Goal: Communication & Community: Answer question/provide support

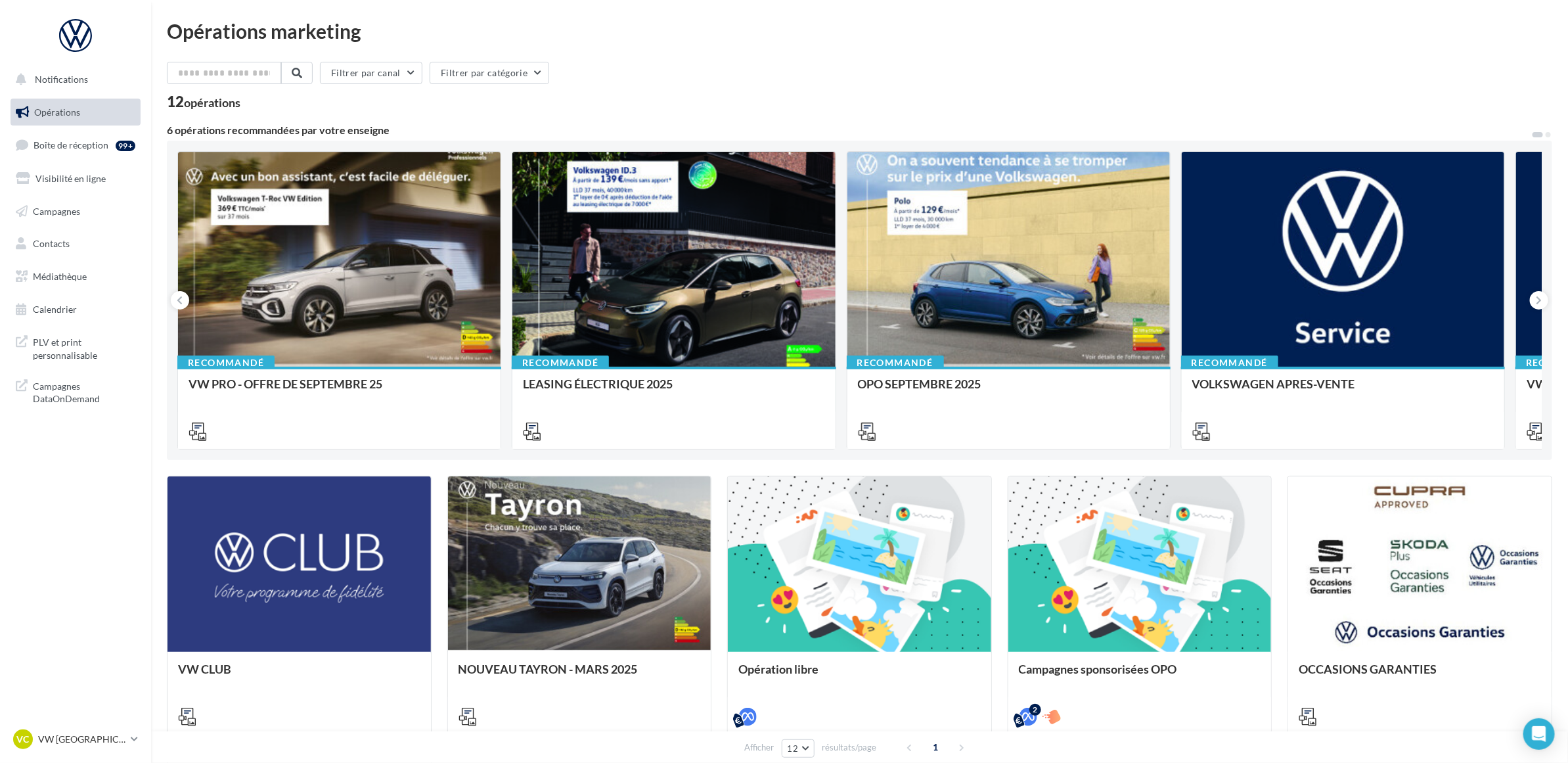
drag, startPoint x: 0, startPoint y: 0, endPoint x: 720, endPoint y: 89, distance: 725.5
click at [720, 89] on div "Filtrer par canal Filtrer par catégorie 12 opérations" at bounding box center [859, 85] width 1385 height 47
click at [77, 152] on link "Boîte de réception 99+" at bounding box center [75, 144] width 135 height 28
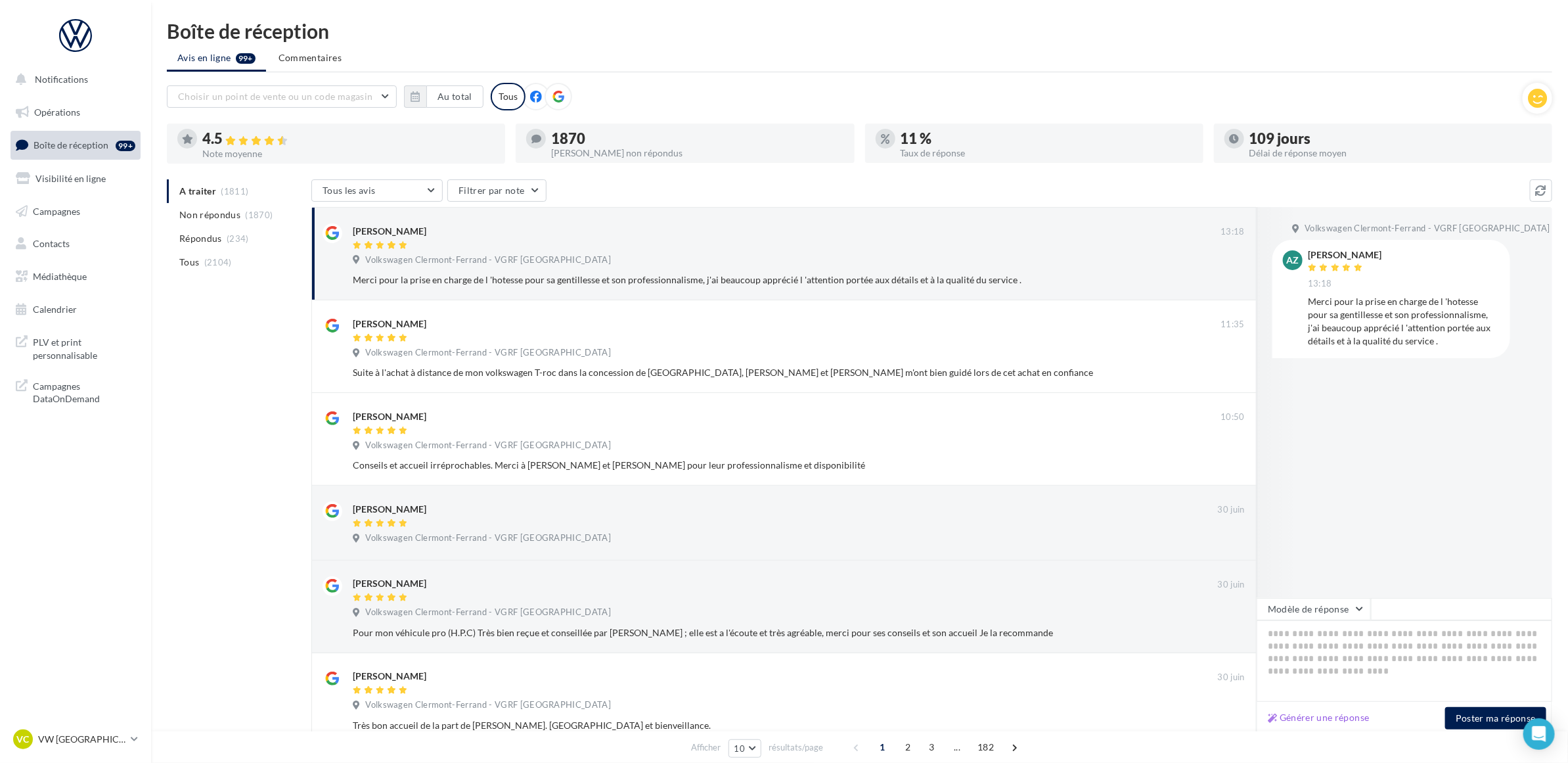
click at [189, 332] on div "A traiter (1811) Non répondus (1870) Répondus (234) Tous (2104) Tous les avis T…" at bounding box center [859, 656] width 1385 height 955
click at [1017, 244] on div at bounding box center [786, 246] width 868 height 11
click at [722, 74] on div "Boîte de réception Avis en ligne 99+ Commentaires Choisir un point de vente ou …" at bounding box center [859, 578] width 1417 height 1114
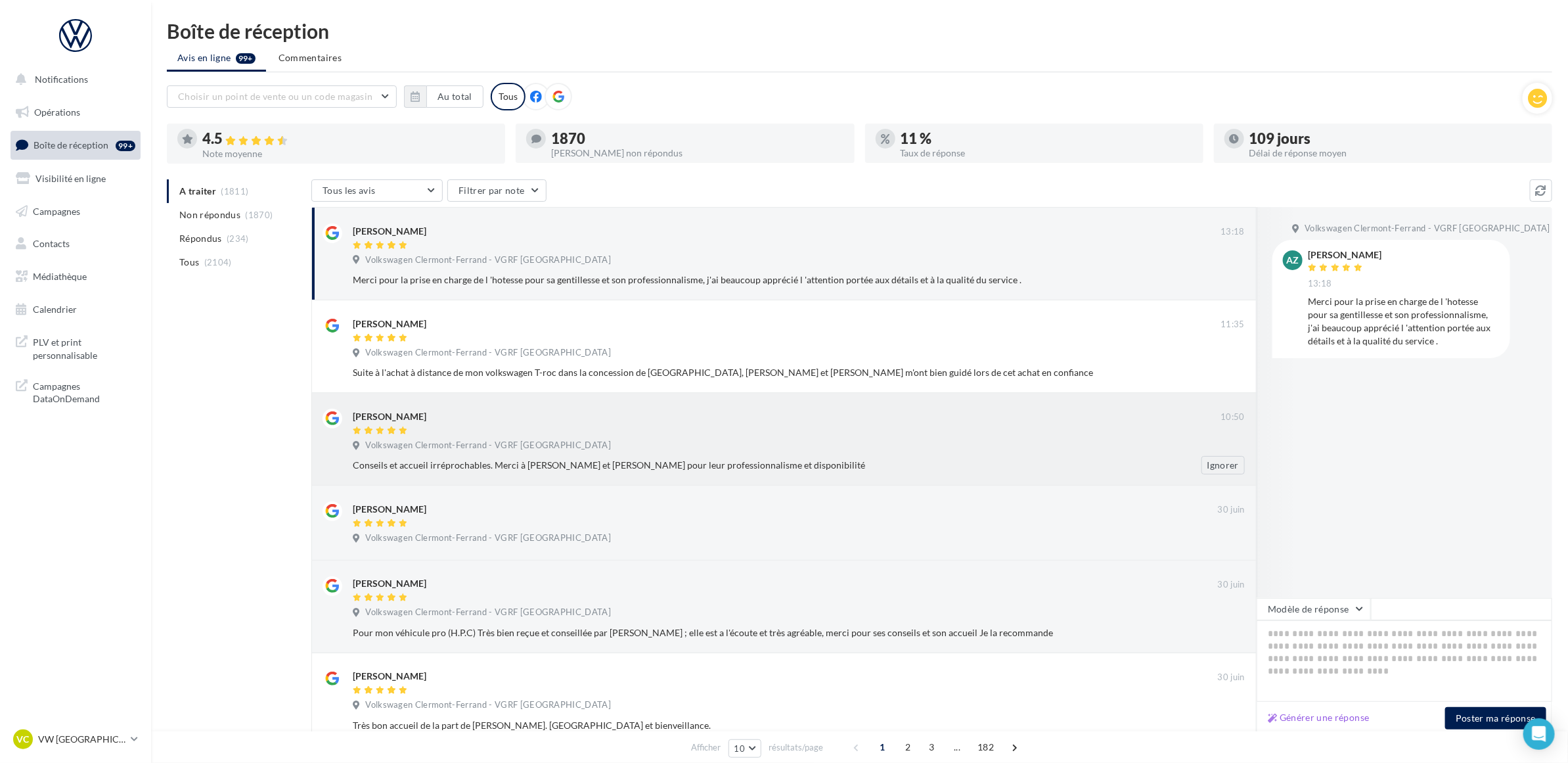
click at [552, 445] on span "Volkswagen Clermont-Ferrand - VGRF [GEOGRAPHIC_DATA]" at bounding box center [488, 445] width 245 height 12
click at [1292, 629] on textarea at bounding box center [1404, 661] width 295 height 82
paste textarea "**********"
type textarea "**********"
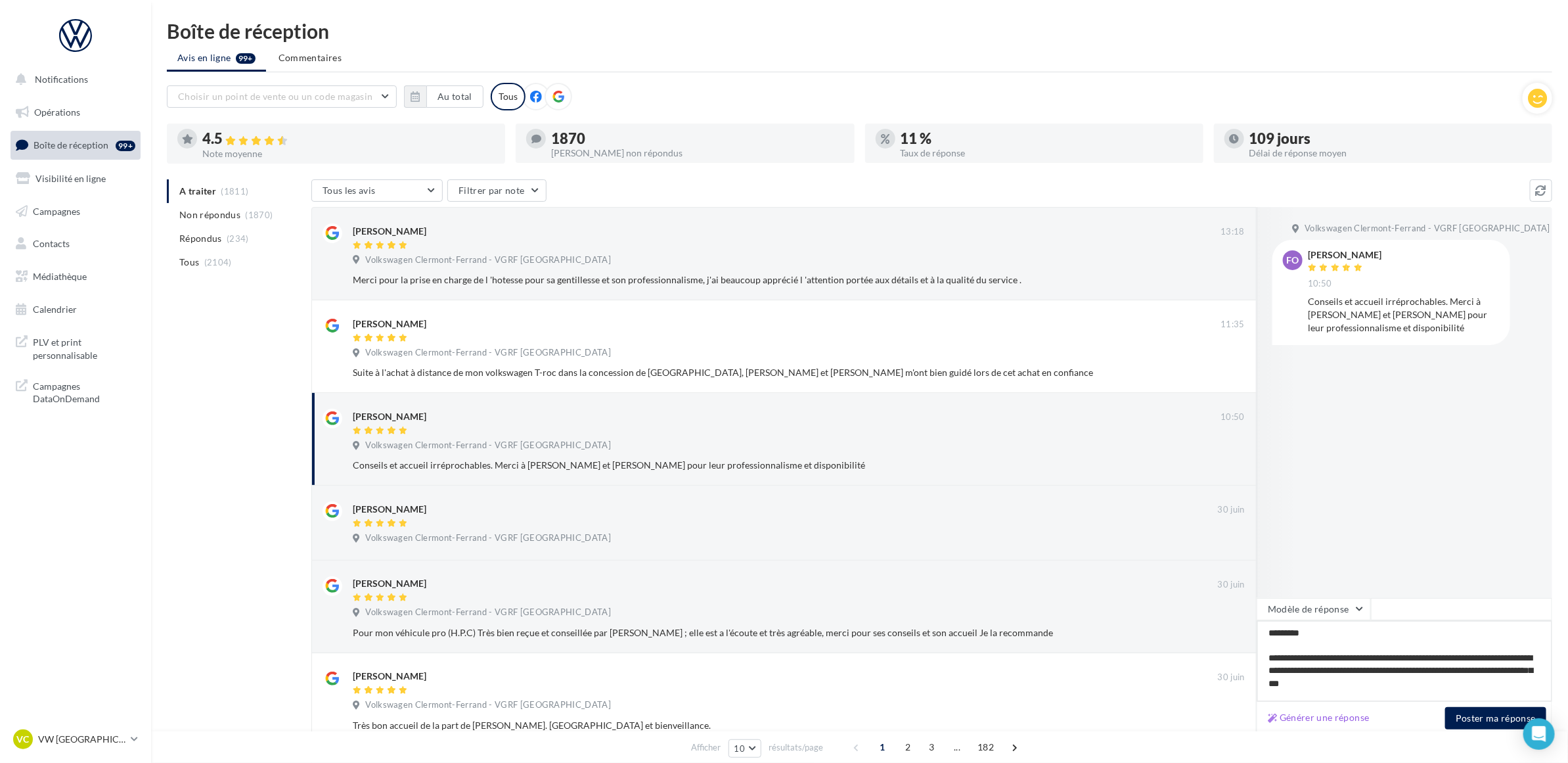
scroll to position [13, 0]
type textarea "**********"
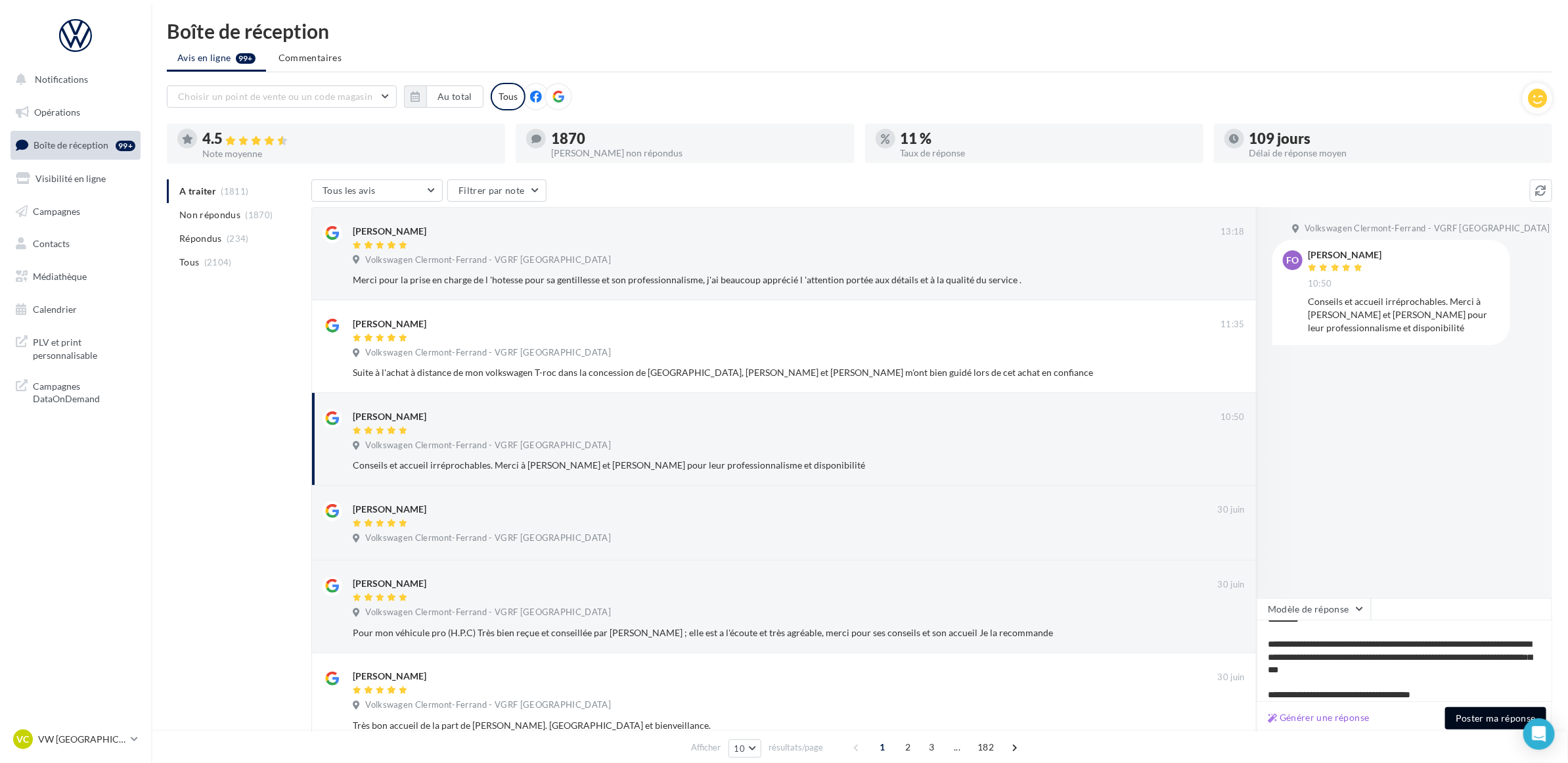
click at [1470, 718] on button "Poster ma réponse" at bounding box center [1495, 718] width 101 height 23
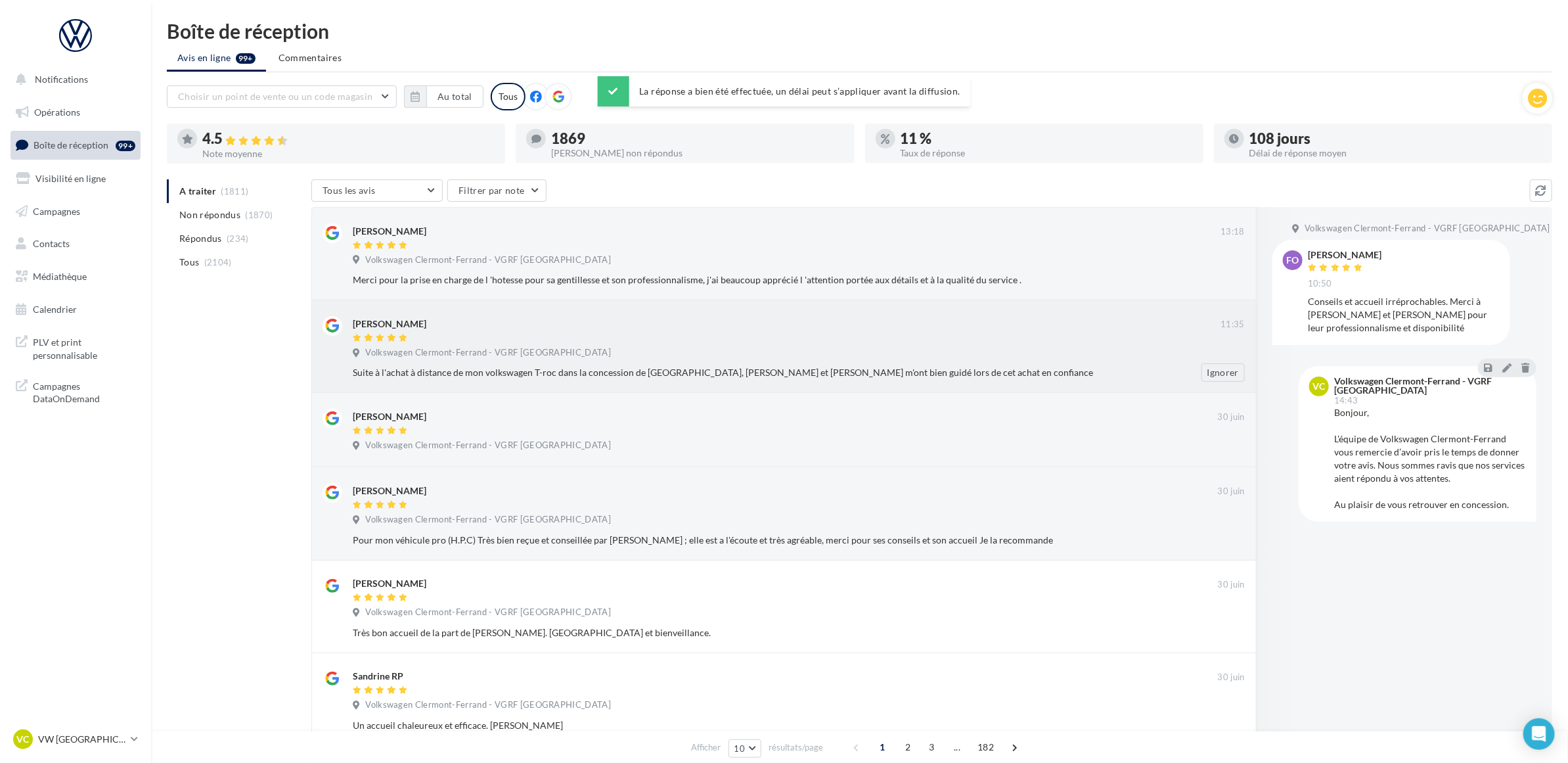
click at [1075, 369] on div "Suite à l'achat à distance de mon volkswagen T-roc dans la concession de [GEOGR…" at bounding box center [756, 372] width 807 height 13
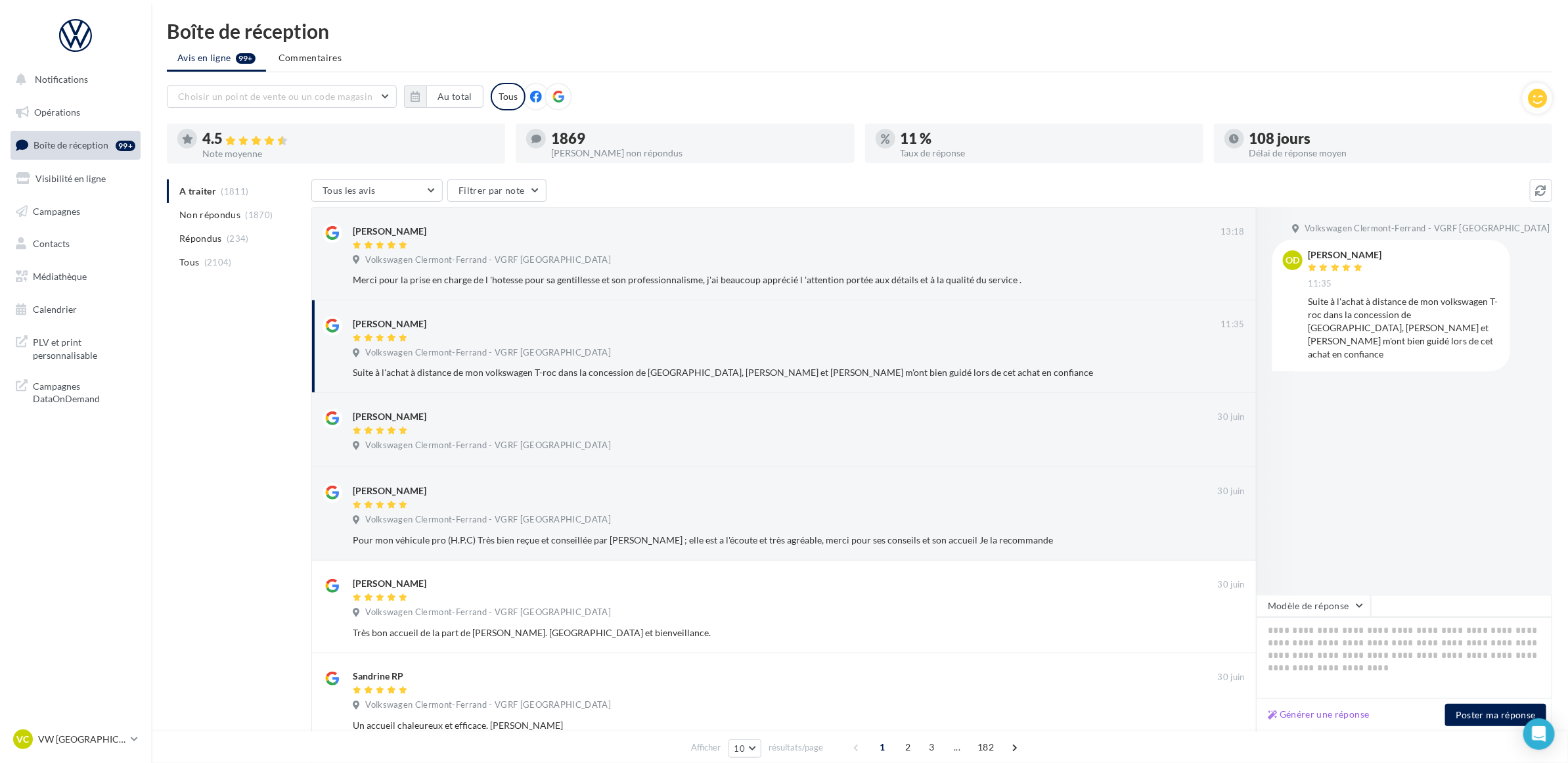
click at [197, 342] on div "A traiter (1811) Non répondus (1870) Répondus (234) Tous (2104) Tous les avis T…" at bounding box center [859, 647] width 1385 height 936
click at [99, 738] on p "VW [GEOGRAPHIC_DATA]" at bounding box center [82, 738] width 87 height 13
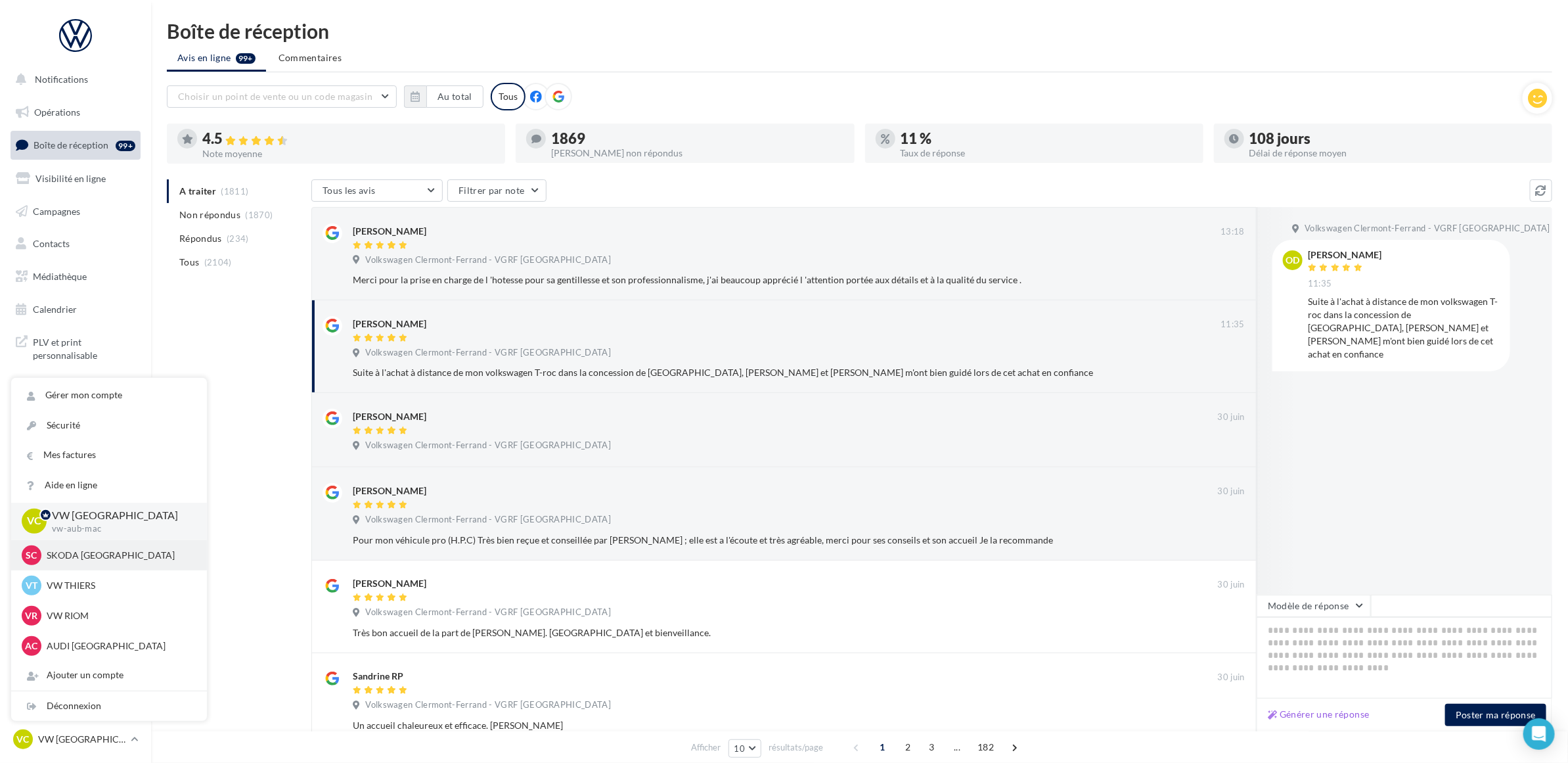
click at [99, 557] on p "SKODA [GEOGRAPHIC_DATA]" at bounding box center [118, 555] width 144 height 13
